Goal: Task Accomplishment & Management: Complete application form

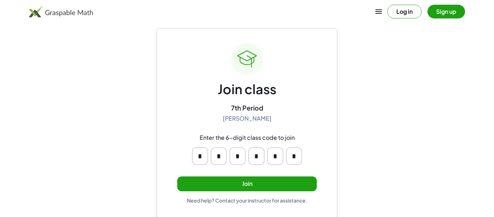
scroll to position [14, 0]
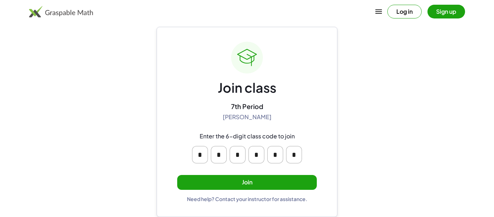
click at [258, 183] on button "Join" at bounding box center [247, 182] width 140 height 15
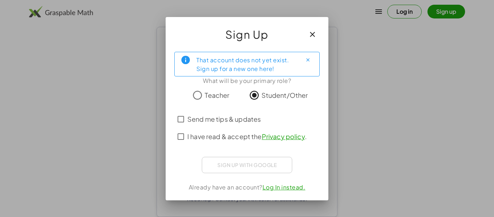
click at [248, 139] on span "I have read & accept the Privacy policy ." at bounding box center [246, 136] width 119 height 10
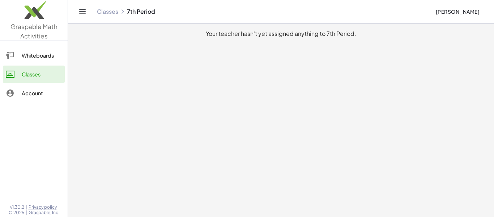
click at [452, 9] on span "[PERSON_NAME]" at bounding box center [457, 11] width 44 height 7
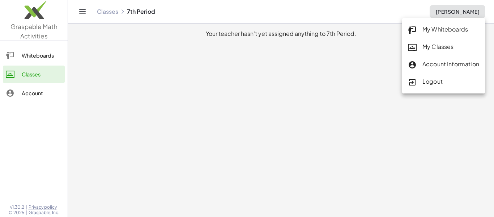
click at [358, 67] on main "Your teacher hasn't yet assigned anything to 7th Period." at bounding box center [281, 108] width 426 height 217
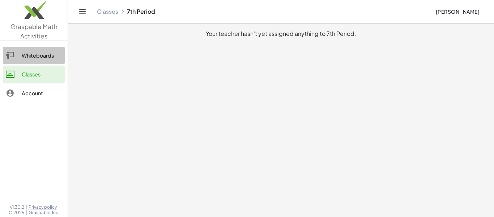
click at [33, 58] on div "Whiteboards" at bounding box center [42, 55] width 40 height 9
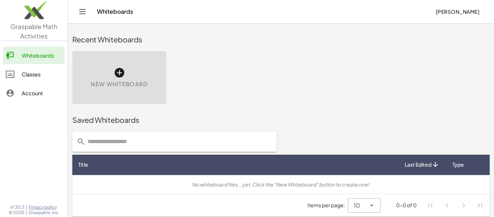
scroll to position [4, 0]
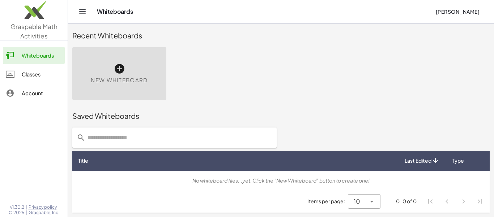
click at [39, 76] on div "Classes" at bounding box center [42, 74] width 40 height 9
